Goal: Obtain resource: Obtain resource

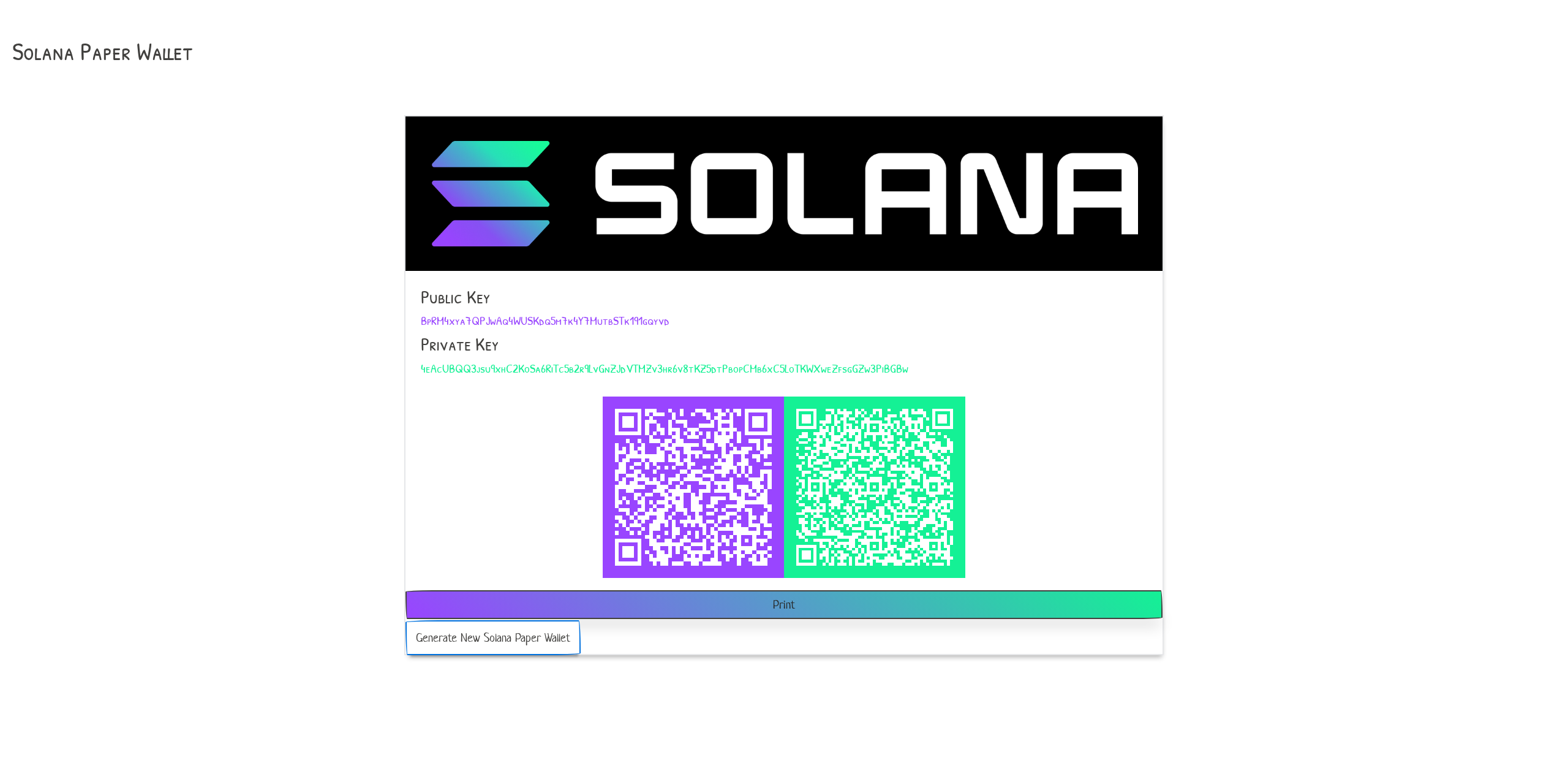
click at [513, 639] on button "Generate New Solana Paper Wallet" at bounding box center [493, 637] width 175 height 35
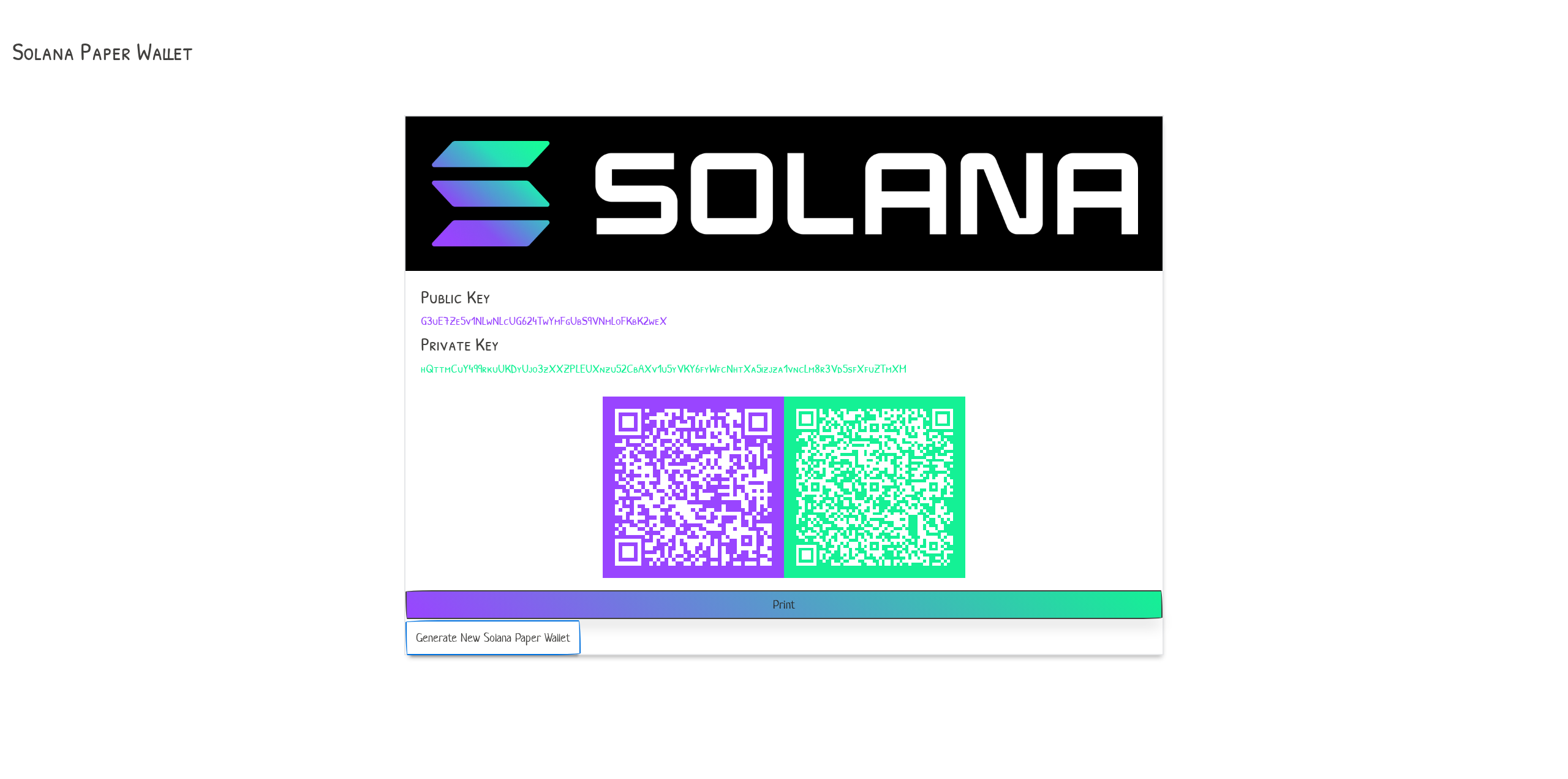
click at [503, 637] on button "Generate New Solana Paper Wallet" at bounding box center [493, 637] width 175 height 35
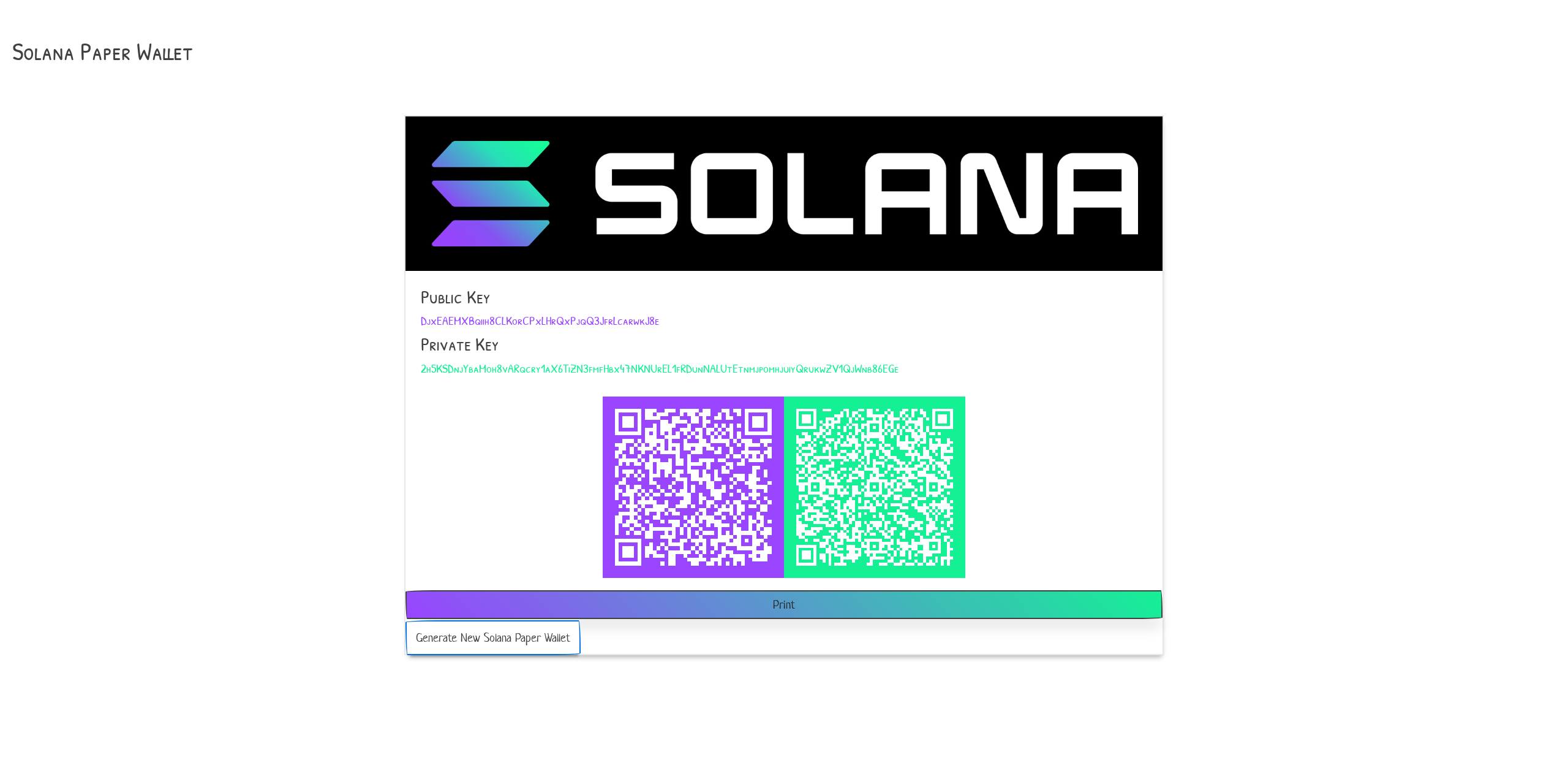
click at [501, 638] on button "Generate New Solana Paper Wallet" at bounding box center [493, 637] width 175 height 35
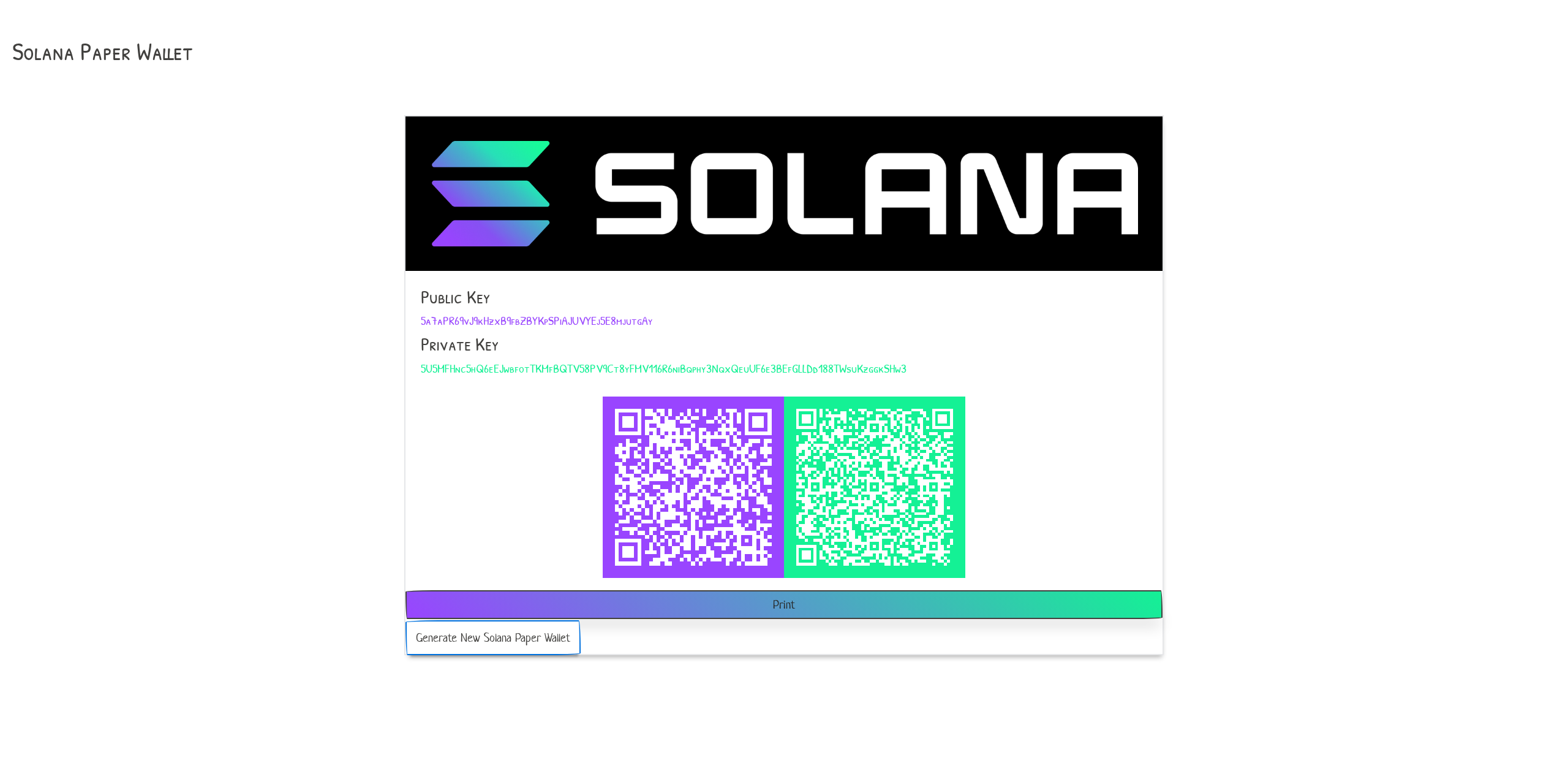
click at [501, 639] on button "Generate New Solana Paper Wallet" at bounding box center [493, 637] width 175 height 35
